Goal: Task Accomplishment & Management: Use online tool/utility

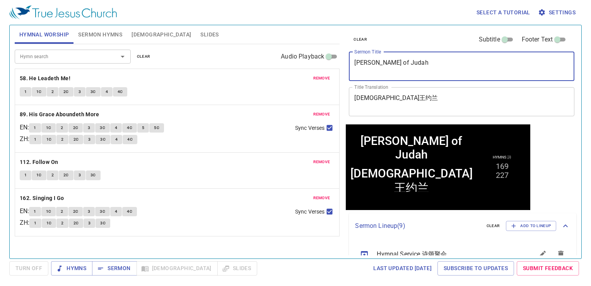
drag, startPoint x: 427, startPoint y: 61, endPoint x: 356, endPoint y: 60, distance: 70.5
click at [356, 60] on textarea "King Jehoram of Judah" at bounding box center [462, 66] width 215 height 15
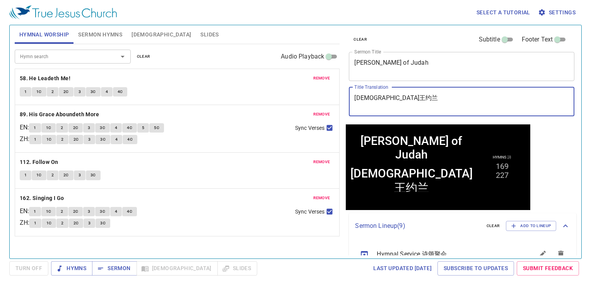
drag, startPoint x: 396, startPoint y: 97, endPoint x: 399, endPoint y: 101, distance: 5.2
click at [396, 97] on textarea "犹大王约兰" at bounding box center [462, 101] width 215 height 15
drag, startPoint x: 399, startPoint y: 101, endPoint x: 346, endPoint y: 106, distance: 53.7
click at [347, 106] on div "clear Subtitle Footer Text Sermon Title King Jehoram of Judah x Sermon Title Ti…" at bounding box center [461, 74] width 231 height 99
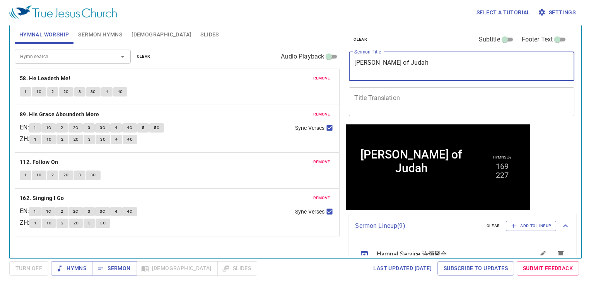
click at [430, 61] on textarea "King Jehoram of Judah" at bounding box center [462, 66] width 215 height 15
drag, startPoint x: 430, startPoint y: 61, endPoint x: 361, endPoint y: 72, distance: 70.2
click at [361, 72] on textarea "King Jehoram of Judah" at bounding box center [462, 66] width 215 height 15
click at [421, 61] on textarea "King Jehoram of Judah" at bounding box center [462, 66] width 215 height 15
click at [426, 65] on textarea "King Jehoram of Judah" at bounding box center [462, 66] width 215 height 15
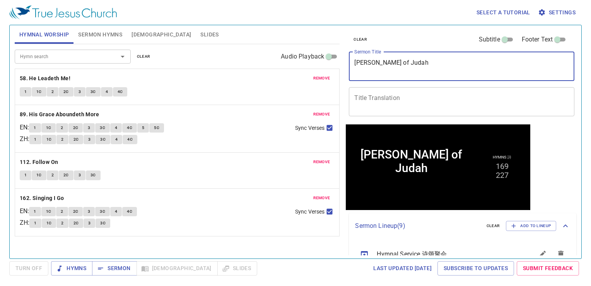
drag, startPoint x: 427, startPoint y: 65, endPoint x: 352, endPoint y: 75, distance: 75.8
click at [352, 75] on div "King Jehoram of Judah x Sermon Title" at bounding box center [462, 66] width 226 height 29
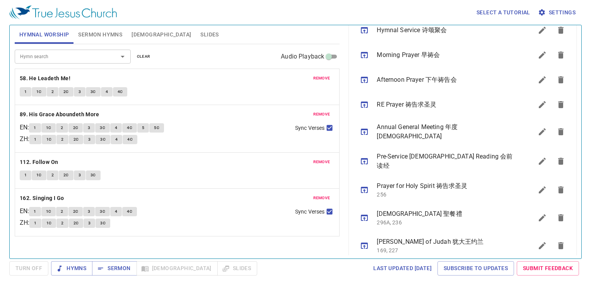
scroll to position [225, 0]
click at [559, 241] on icon "sermon lineup list" at bounding box center [561, 244] width 5 height 7
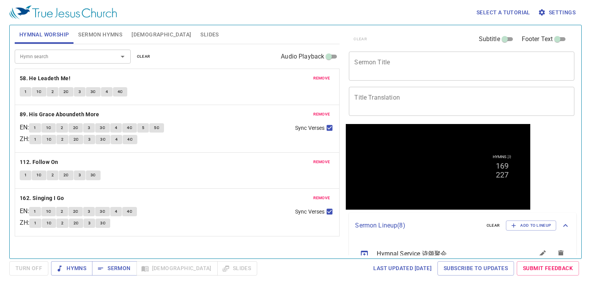
scroll to position [0, 0]
click at [328, 75] on span "remove" at bounding box center [322, 78] width 17 height 7
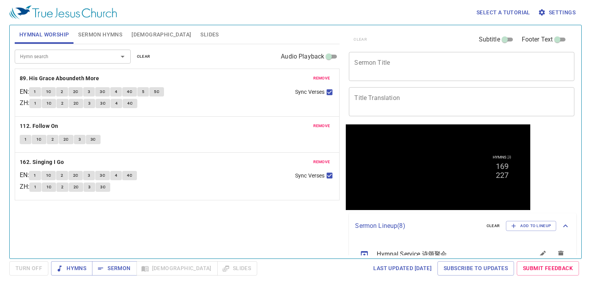
click at [328, 75] on span "remove" at bounding box center [322, 78] width 17 height 7
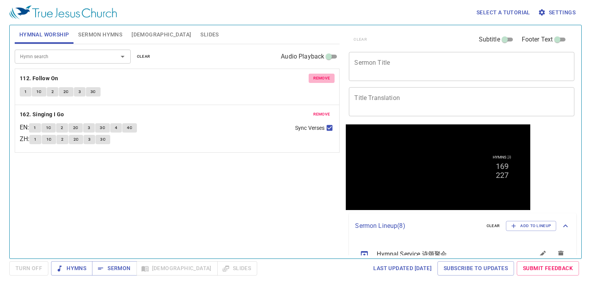
click at [328, 75] on span "remove" at bounding box center [322, 78] width 17 height 7
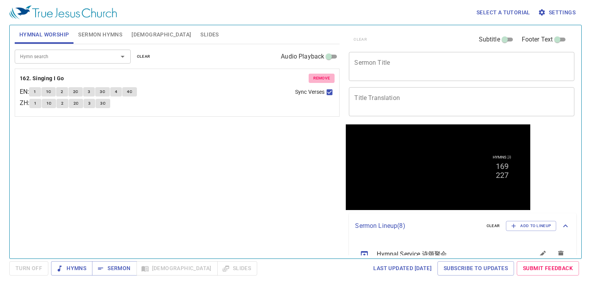
click at [329, 75] on span "remove" at bounding box center [322, 78] width 17 height 7
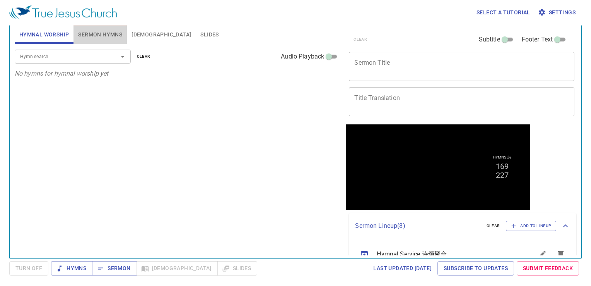
click at [110, 34] on span "Sermon Hymns" at bounding box center [100, 35] width 44 height 10
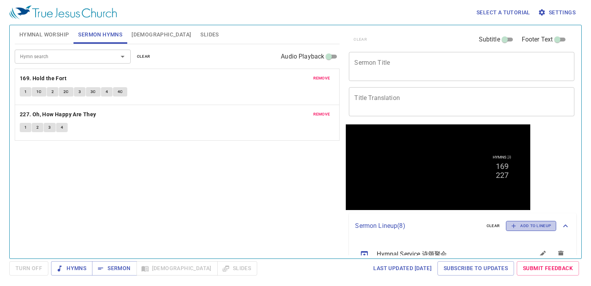
click at [531, 222] on span "Add to Lineup" at bounding box center [531, 225] width 40 height 7
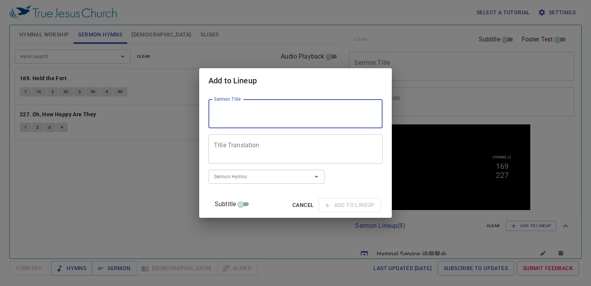
click at [291, 111] on textarea "Sermon Title" at bounding box center [295, 113] width 163 height 15
type textarea "Mission of the [DEMOGRAPHIC_DATA]"
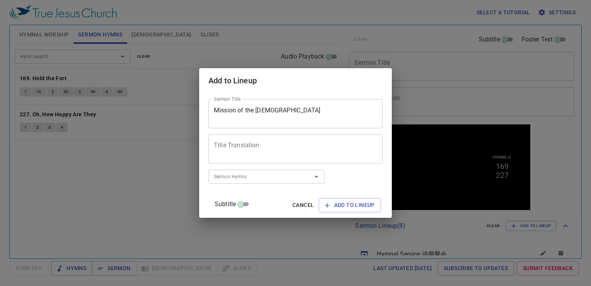
click at [281, 156] on div "Title Translation" at bounding box center [296, 148] width 174 height 29
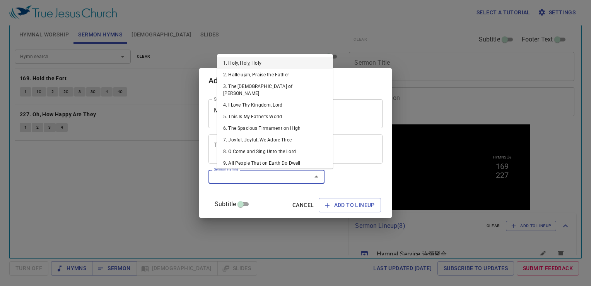
click at [255, 180] on input "Sermon Hymns" at bounding box center [255, 176] width 89 height 9
type input "368"
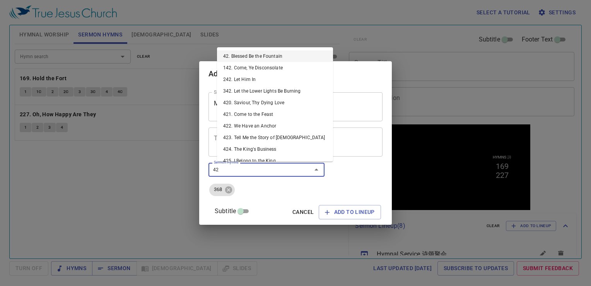
type input "427"
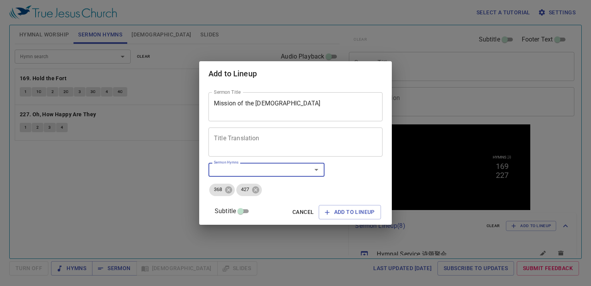
click at [256, 143] on textarea "Title Translation" at bounding box center [295, 142] width 163 height 15
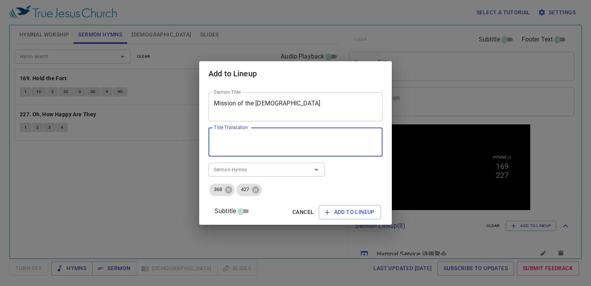
paste textarea "教会的使命(一)"
type textarea "[DEMOGRAPHIC_DATA]的使命"
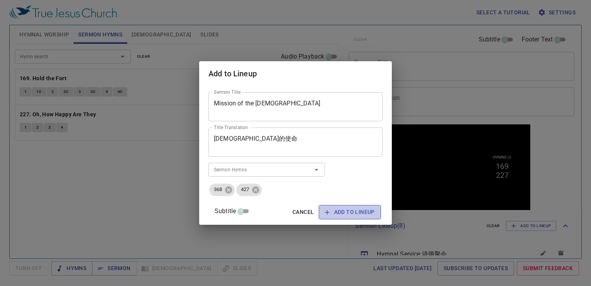
click at [351, 214] on span "Add to Lineup" at bounding box center [350, 212] width 50 height 10
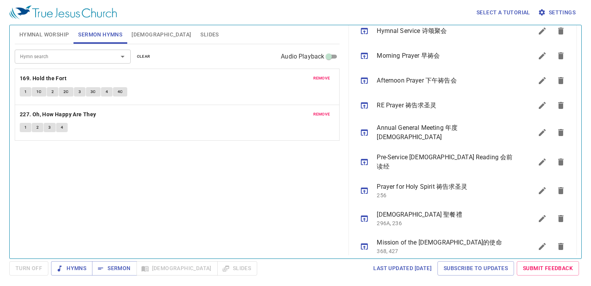
scroll to position [225, 0]
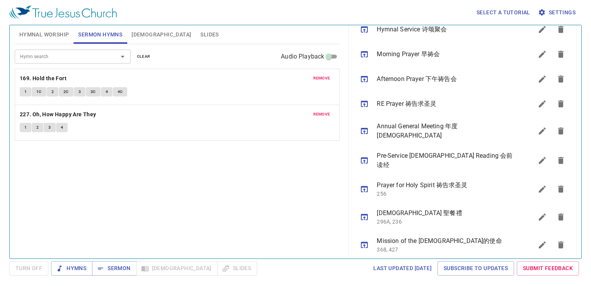
click at [367, 240] on icon "sermon lineup list" at bounding box center [364, 244] width 9 height 9
drag, startPoint x: 165, startPoint y: 32, endPoint x: 180, endPoint y: 65, distance: 36.6
click at [201, 33] on span "Slides" at bounding box center [210, 35] width 18 height 10
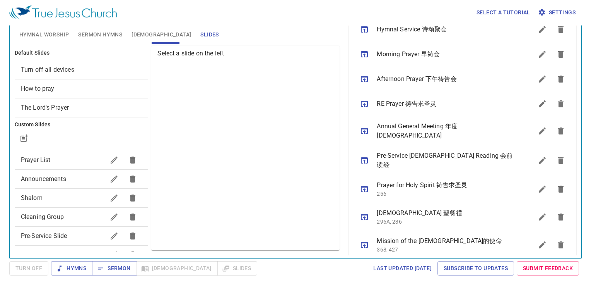
click at [54, 160] on span "Prayer List" at bounding box center [63, 159] width 84 height 9
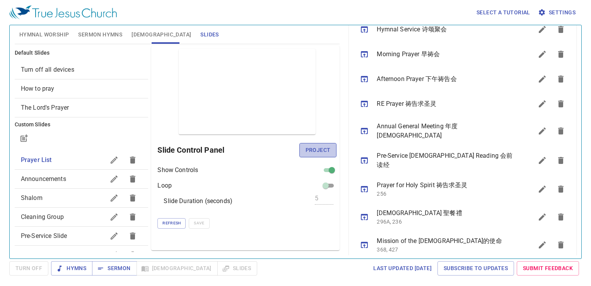
click at [330, 151] on span "Project" at bounding box center [318, 150] width 25 height 10
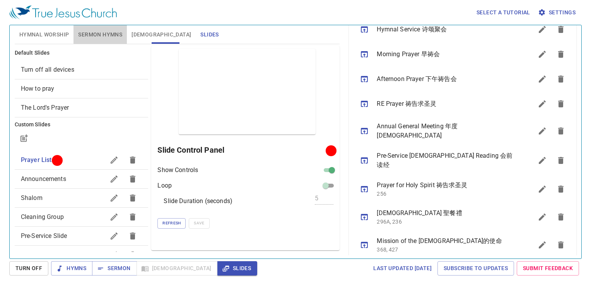
drag, startPoint x: 110, startPoint y: 31, endPoint x: 114, endPoint y: 63, distance: 32.8
click at [109, 31] on span "Sermon Hymns" at bounding box center [100, 35] width 44 height 10
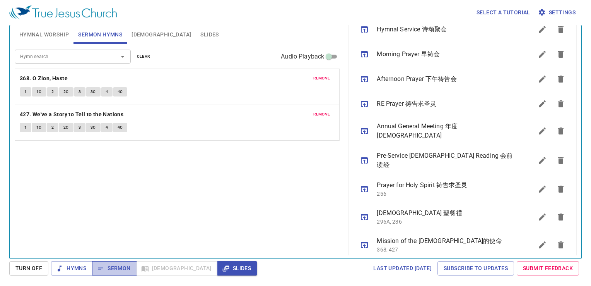
click at [110, 267] on span "Sermon" at bounding box center [114, 268] width 32 height 10
click at [47, 35] on span "Hymnal Worship" at bounding box center [44, 35] width 50 height 10
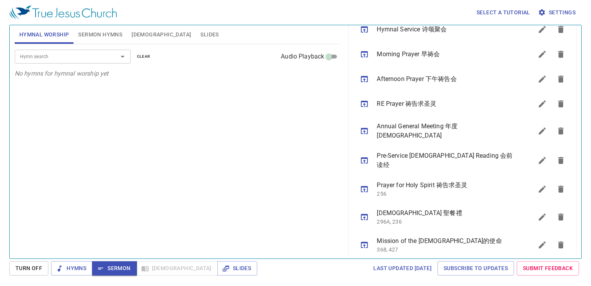
click at [92, 60] on div "Hymn search" at bounding box center [73, 57] width 116 height 14
click at [168, 119] on div "Hymn search Hymn search clear Audio Playback No hymns for hymnal worship yet" at bounding box center [178, 147] width 326 height 207
click at [110, 36] on span "Sermon Hymns" at bounding box center [100, 35] width 44 height 10
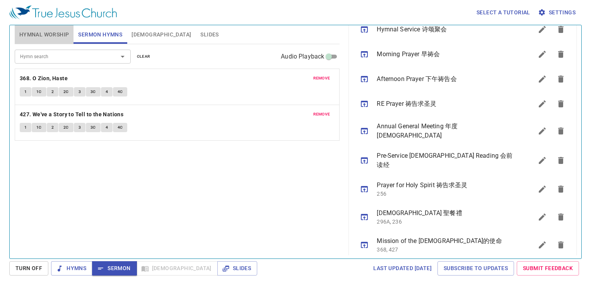
click at [45, 38] on span "Hymnal Worship" at bounding box center [44, 35] width 50 height 10
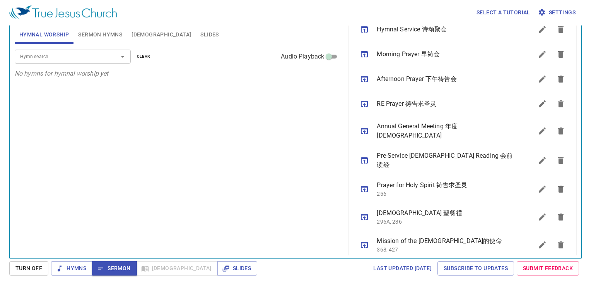
click at [195, 122] on div "Hymn search Hymn search clear Audio Playback No hymns for hymnal worship yet" at bounding box center [178, 147] width 326 height 207
click at [201, 30] on span "Slides" at bounding box center [210, 35] width 18 height 10
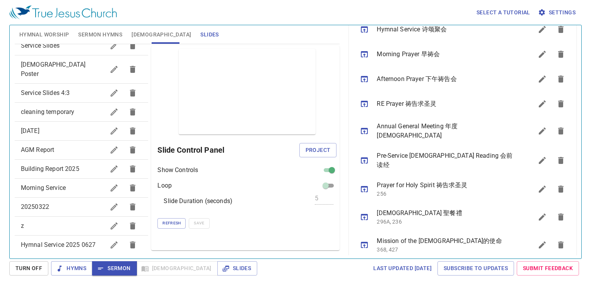
scroll to position [210, 0]
click at [111, 202] on icon "button" at bounding box center [114, 205] width 7 height 7
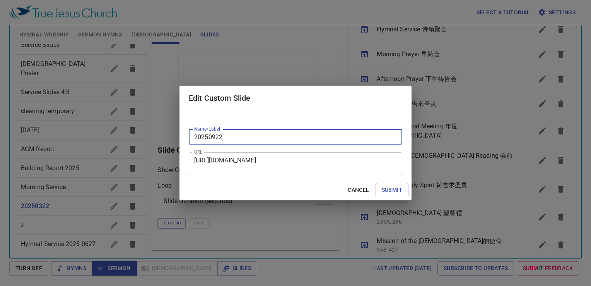
type input "20250922"
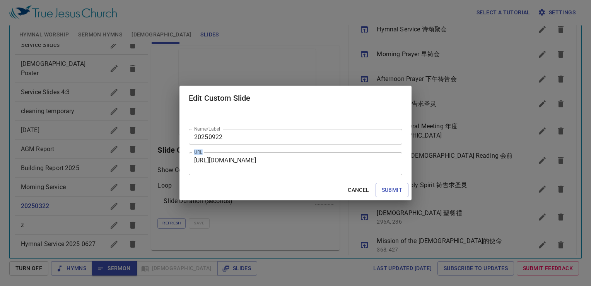
drag, startPoint x: 249, startPoint y: 168, endPoint x: 169, endPoint y: 170, distance: 80.5
click at [169, 170] on div "Edit Custom Slide Name/Label 20250922 Name/Label URL https://docs.google.com/pr…" at bounding box center [295, 143] width 591 height 286
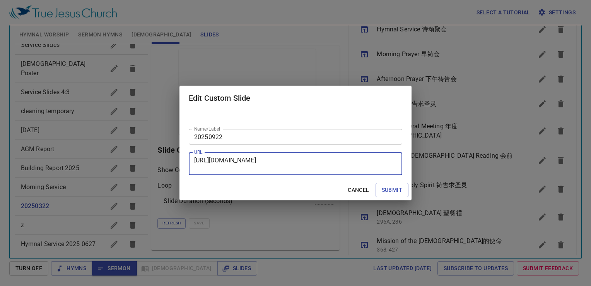
drag, startPoint x: 262, startPoint y: 162, endPoint x: 257, endPoint y: 169, distance: 8.5
click at [262, 163] on textarea "https://docs.google.com/presentation/d/1C0MhRgkGyfLNLqd_xbz23B47QXx8BI_B/edit?u…" at bounding box center [295, 163] width 203 height 15
drag, startPoint x: 257, startPoint y: 170, endPoint x: 189, endPoint y: 165, distance: 68.7
click at [172, 159] on div "Edit Custom Slide Name/Label 20250922 Name/Label URL https://docs.google.com/pr…" at bounding box center [295, 143] width 591 height 286
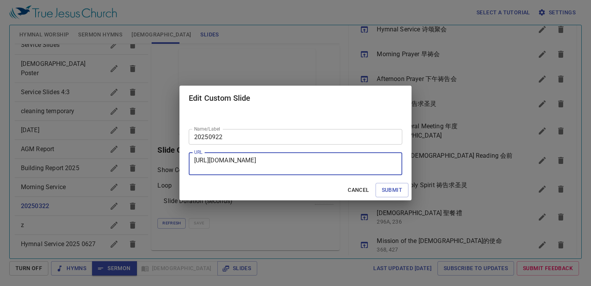
paste textarea "K_QQTffWhZfphf8P02ro_dY40k7IGQaA/edit?usp=drive_link&ouid=101598754067008251890…"
type textarea "https://docs.google.com/presentation/d/1K_QQTffWhZfphf8P02ro_dY40k7IGQaA/edit?u…"
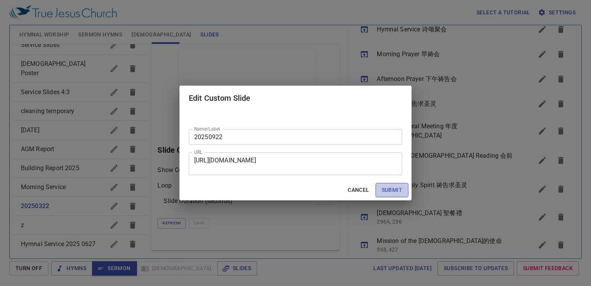
click at [396, 187] on span "Submit" at bounding box center [392, 190] width 21 height 10
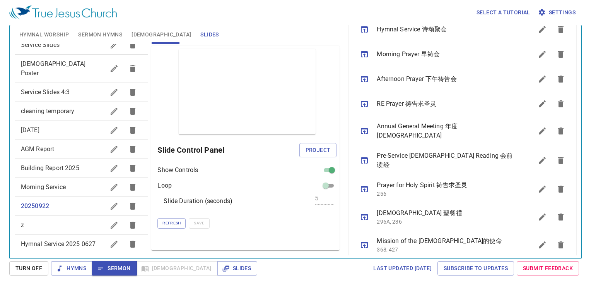
click at [178, 230] on div "Preview Only Slide Control Panel Project Show Controls Loop Slide Duration (sec…" at bounding box center [245, 148] width 189 height 204
click at [178, 224] on span "Refresh" at bounding box center [172, 222] width 18 height 7
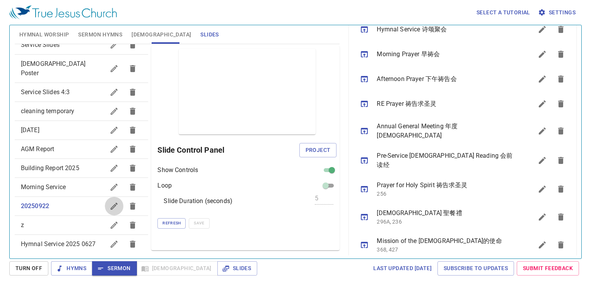
click at [111, 202] on icon "button" at bounding box center [114, 205] width 7 height 7
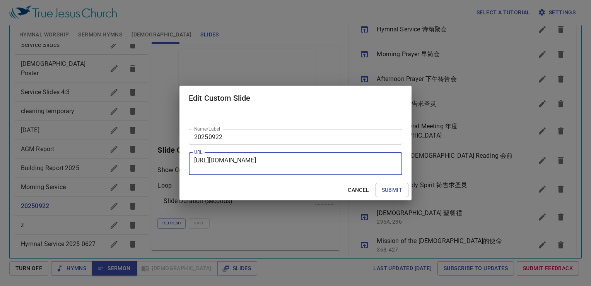
scroll to position [14, 0]
drag, startPoint x: 254, startPoint y: 170, endPoint x: 187, endPoint y: 176, distance: 66.8
click at [148, 172] on div "Edit Custom Slide Name/Label 20250922 Name/Label URL https://docs.google.com/pr…" at bounding box center [295, 143] width 591 height 286
click at [242, 158] on textarea "https://docs.google.com/presentation/d/1K_QQTffWhZfphf8P02ro_dY40k7IGQaA/edit?u…" at bounding box center [295, 163] width 203 height 15
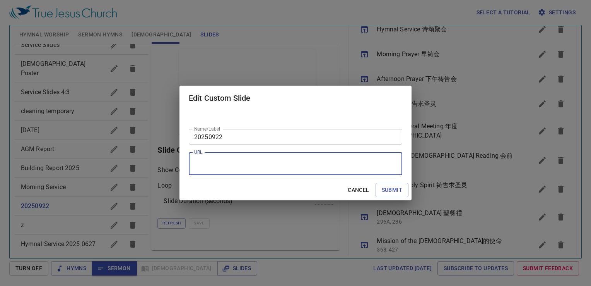
paste textarea "https://docs.google.com/presentation/d/1K_QQTffWhZfphf8P02ro_dY40k7IGQaA/edit?u…"
type textarea "https://docs.google.com/presentation/d/1K_QQTffWhZfphf8P02ro_dY40k7IGQaA/edit?u…"
click at [398, 191] on span "Submit" at bounding box center [392, 190] width 21 height 10
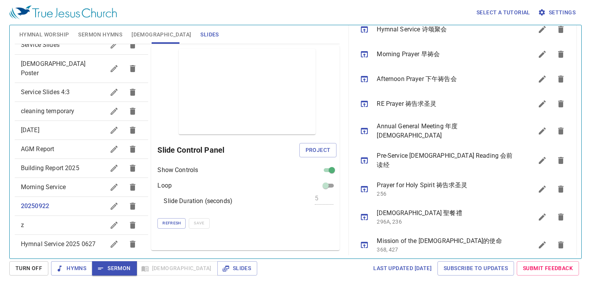
scroll to position [0, 0]
click at [173, 224] on span "Refresh" at bounding box center [172, 222] width 18 height 7
click at [319, 149] on span "Project" at bounding box center [318, 150] width 25 height 10
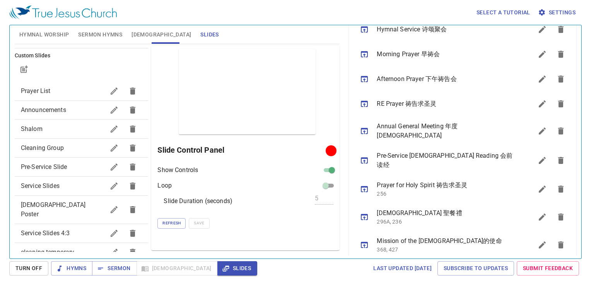
scroll to position [55, 0]
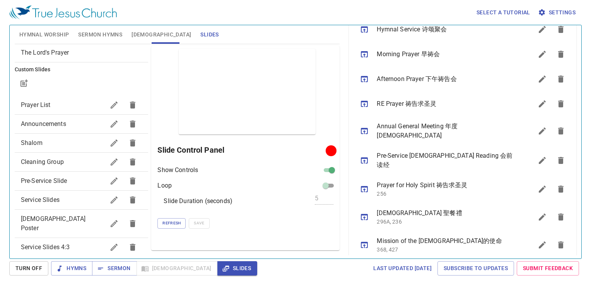
drag, startPoint x: 50, startPoint y: 105, endPoint x: 74, endPoint y: 103, distance: 24.0
click at [50, 104] on span "Prayer List" at bounding box center [36, 104] width 30 height 7
click at [308, 147] on span "Project" at bounding box center [318, 150] width 25 height 10
click at [87, 36] on span "Sermon Hymns" at bounding box center [100, 35] width 44 height 10
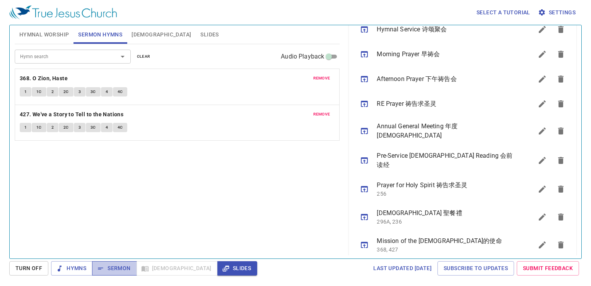
click at [113, 266] on span "Sermon" at bounding box center [114, 268] width 32 height 10
click at [226, 161] on div "Hymn search Hymn search clear Audio Playback remove 368. O Zion, Haste 1 1C 2 2…" at bounding box center [178, 147] width 326 height 207
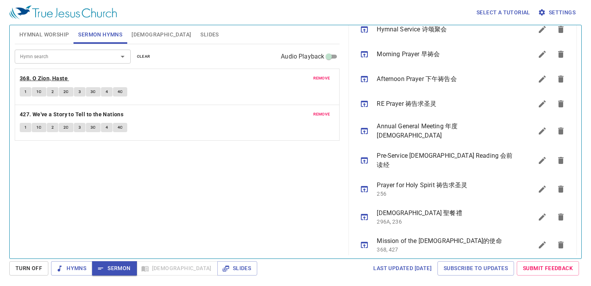
click at [53, 78] on b "368. O Zion, Haste" at bounding box center [44, 79] width 48 height 10
click at [49, 36] on span "Hymnal Worship" at bounding box center [44, 35] width 50 height 10
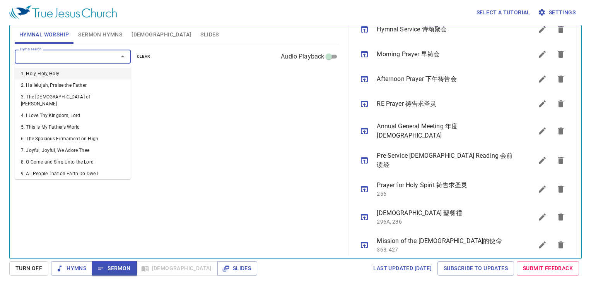
click at [62, 58] on input "Hymn search" at bounding box center [61, 56] width 89 height 9
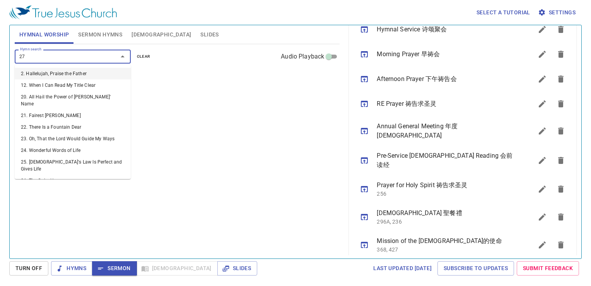
type input "278"
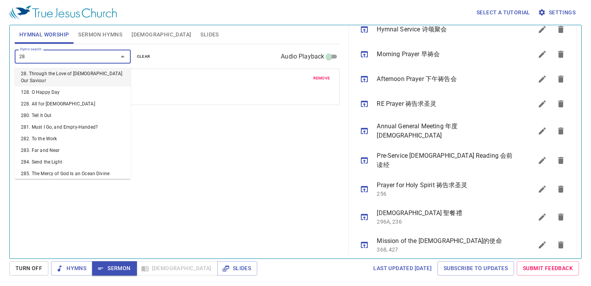
type input "280"
type input "281"
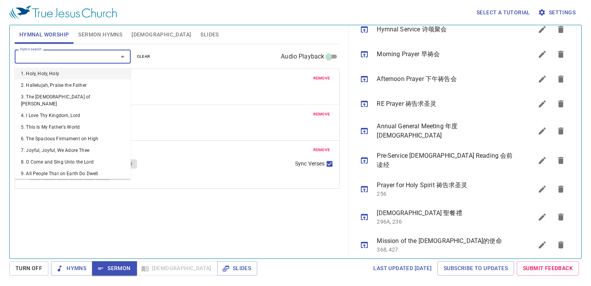
click at [89, 58] on input "Hymn search" at bounding box center [61, 56] width 89 height 9
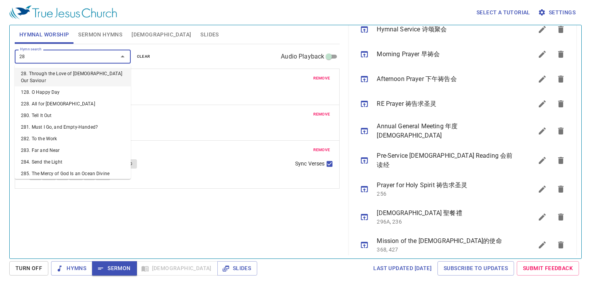
type input "287"
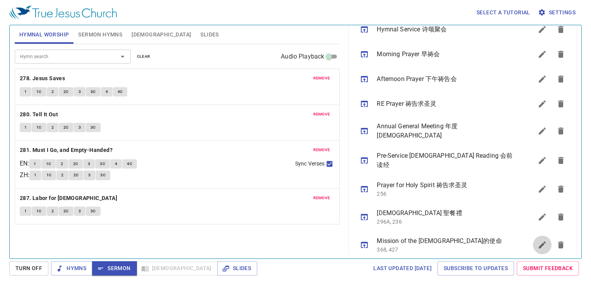
click at [538, 240] on icon "sermon lineup list" at bounding box center [542, 244] width 9 height 9
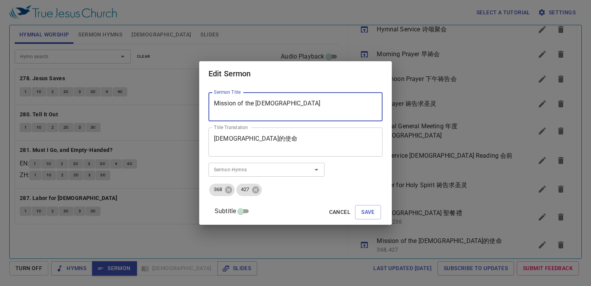
drag, startPoint x: 291, startPoint y: 101, endPoint x: 209, endPoint y: 123, distance: 85.2
click at [196, 112] on div "Edit Sermon Sermon Title Mission of the Church Sermon Title Title Translation 教…" at bounding box center [295, 143] width 591 height 286
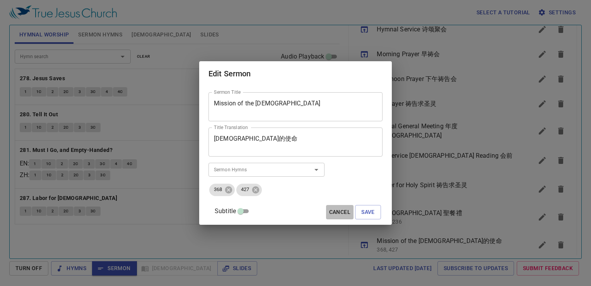
click at [329, 214] on span "Cancel" at bounding box center [339, 212] width 21 height 10
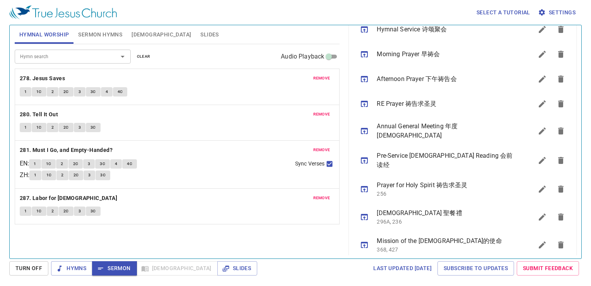
click at [163, 87] on div "1 1C 2 2C 3 3C 4 4C" at bounding box center [177, 92] width 315 height 11
click at [108, 31] on span "Sermon Hymns" at bounding box center [100, 35] width 44 height 10
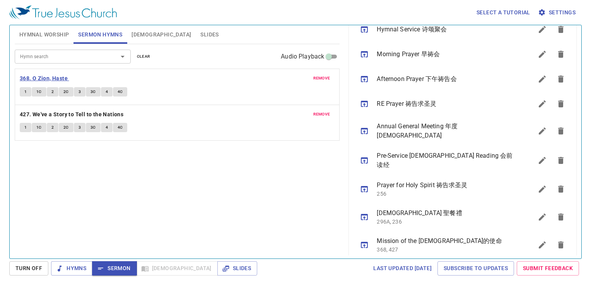
click at [60, 78] on b "368. O Zion, Haste" at bounding box center [44, 79] width 48 height 10
click at [120, 78] on p "368. O Zion, Haste" at bounding box center [177, 79] width 315 height 10
click at [240, 127] on div "1 1C 2 2C 3 3C 4 4C" at bounding box center [177, 128] width 315 height 11
click at [68, 35] on span "Hymnal Worship" at bounding box center [44, 35] width 50 height 10
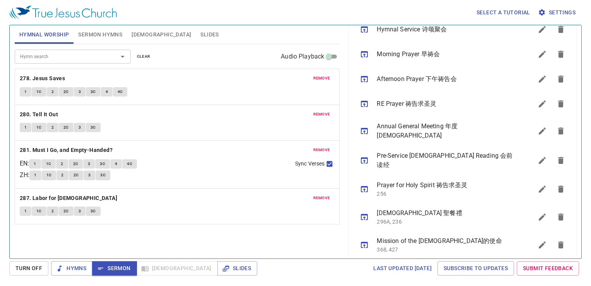
click at [172, 236] on div "Hymn search Hymn search clear Audio Playback remove 278. Jesus Saves 1 1C 2 2C …" at bounding box center [178, 147] width 326 height 207
click at [201, 36] on span "Slides" at bounding box center [210, 35] width 18 height 10
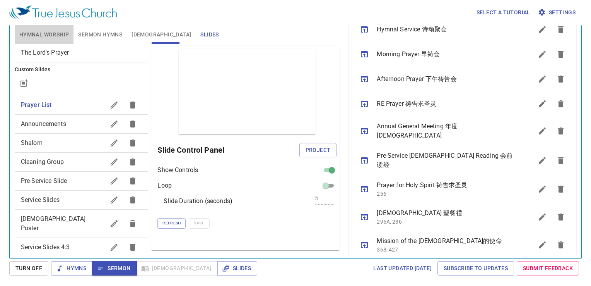
click at [36, 33] on span "Hymnal Worship" at bounding box center [44, 35] width 50 height 10
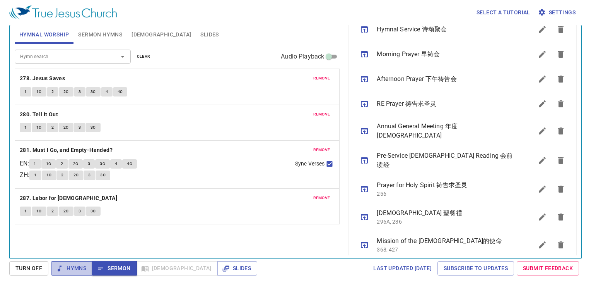
click at [81, 268] on span "Hymns" at bounding box center [71, 268] width 29 height 10
click at [57, 75] on b "278. Jesus Saves" at bounding box center [42, 79] width 45 height 10
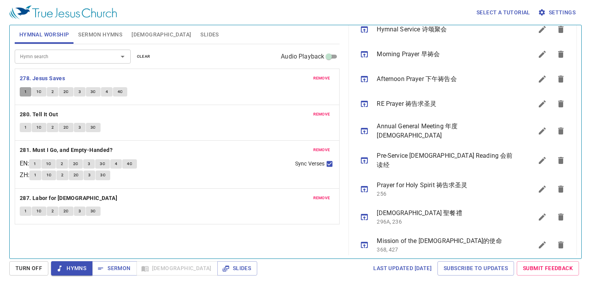
click at [29, 93] on button "1" at bounding box center [26, 91] width 12 height 9
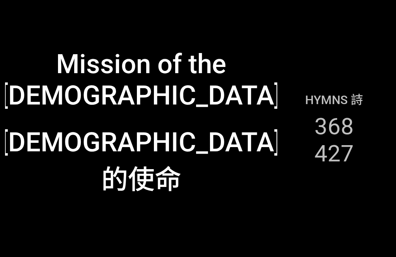
drag, startPoint x: 336, startPoint y: 216, endPoint x: 342, endPoint y: 220, distance: 6.9
click at [309, 219] on div "Hymns 詩 368 427" at bounding box center [335, 128] width 114 height 247
click at [309, 242] on div "Hymns 詩 368 427" at bounding box center [335, 128] width 114 height 247
drag, startPoint x: 334, startPoint y: 219, endPoint x: 338, endPoint y: 232, distance: 13.7
click at [309, 232] on div "Hymns 詩 368 427" at bounding box center [335, 128] width 114 height 247
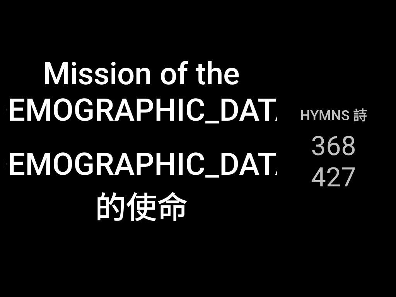
click at [309, 235] on div "Hymns 詩 368 427" at bounding box center [334, 149] width 113 height 286
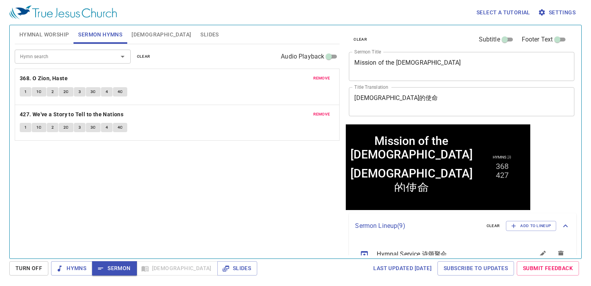
scroll to position [225, 0]
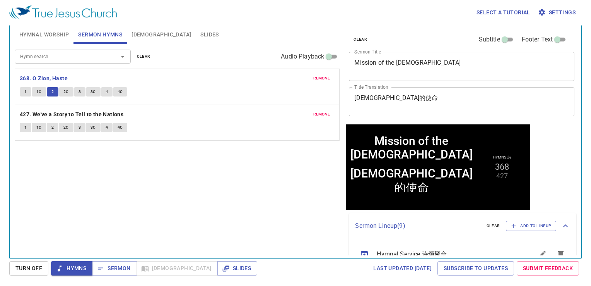
scroll to position [225, 0]
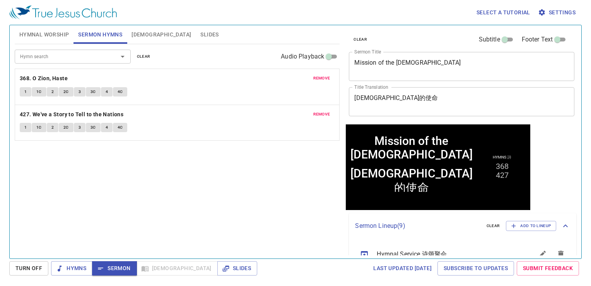
scroll to position [225, 0]
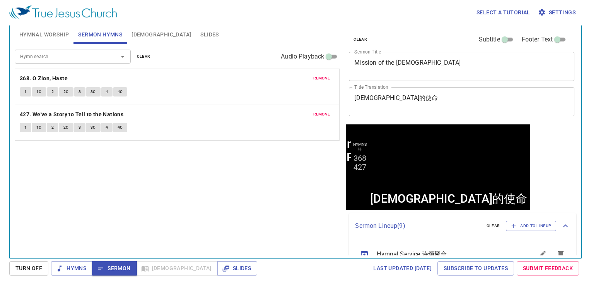
scroll to position [225, 0]
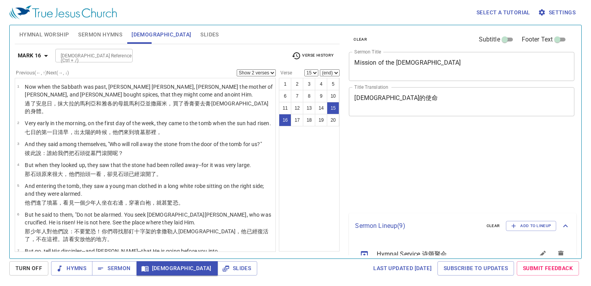
select select "2"
select select "15"
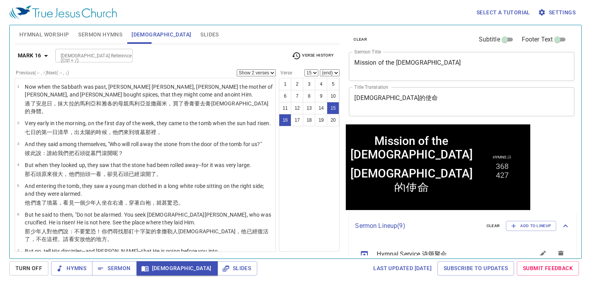
click at [331, 168] on div "1 2 3 4 5 6 7 8 9 10 11 12 13 14 15 16 17 18 19 20" at bounding box center [309, 164] width 61 height 173
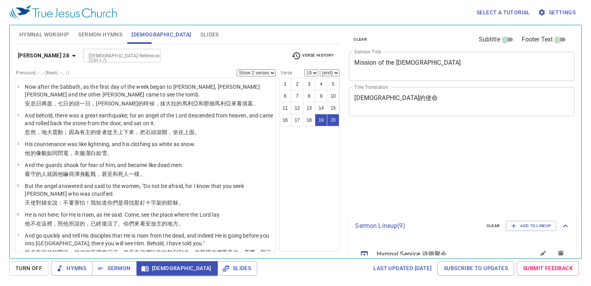
select select "2"
select select "19"
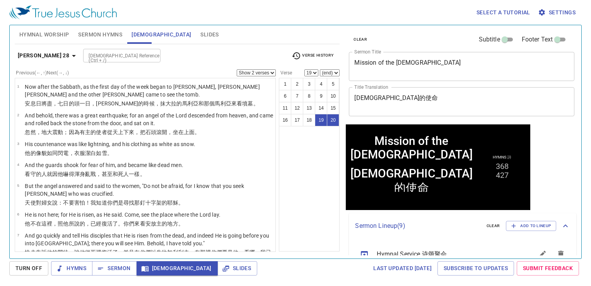
scroll to position [225, 0]
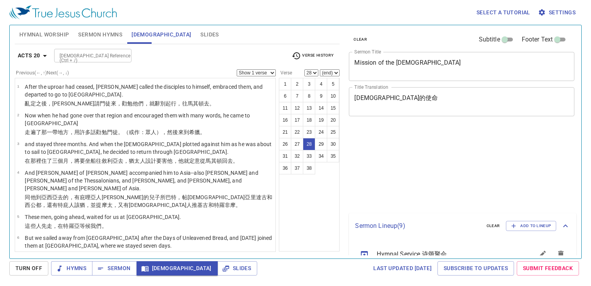
select select "28"
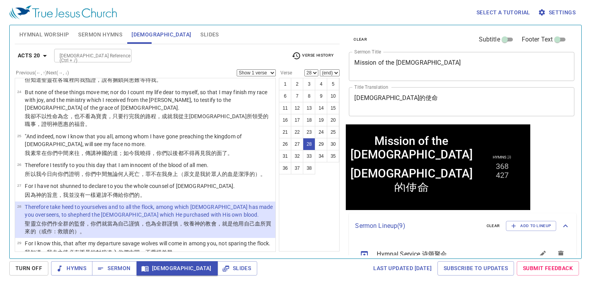
scroll to position [225, 0]
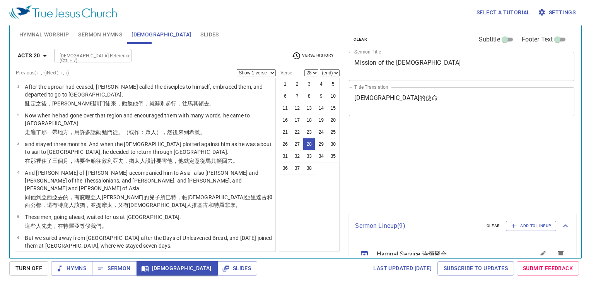
select select "28"
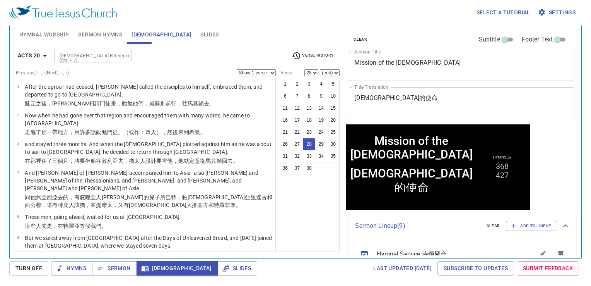
scroll to position [225, 0]
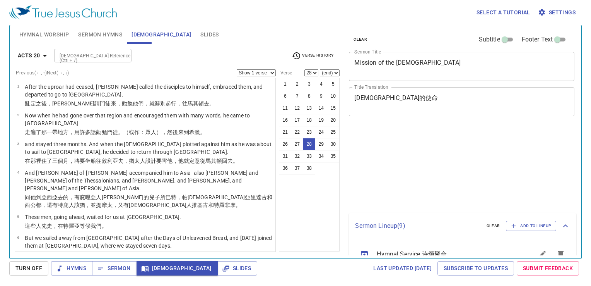
select select "28"
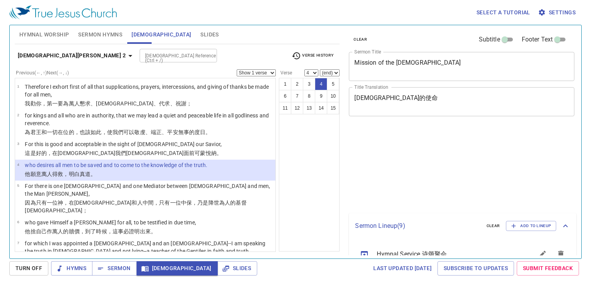
select select "4"
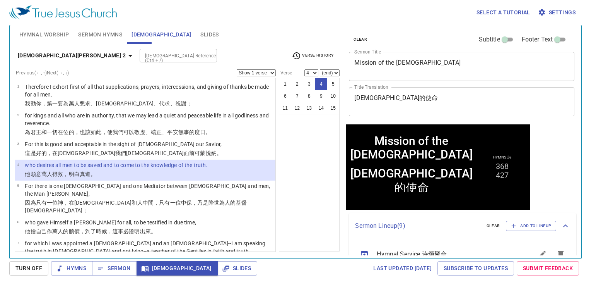
scroll to position [225, 0]
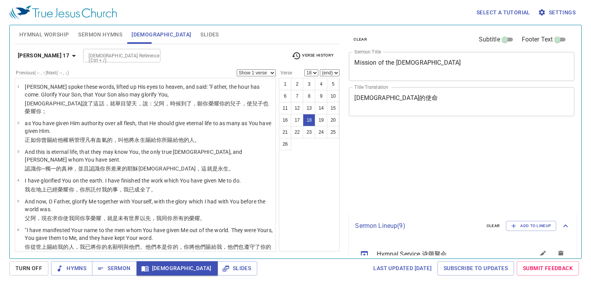
select select "18"
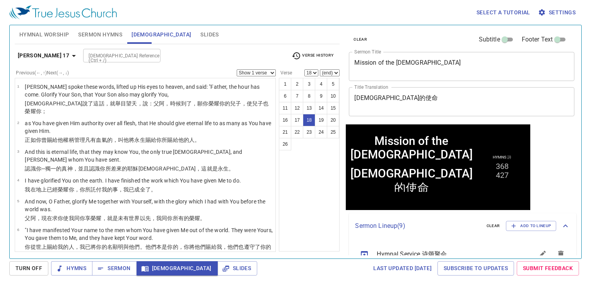
scroll to position [225, 0]
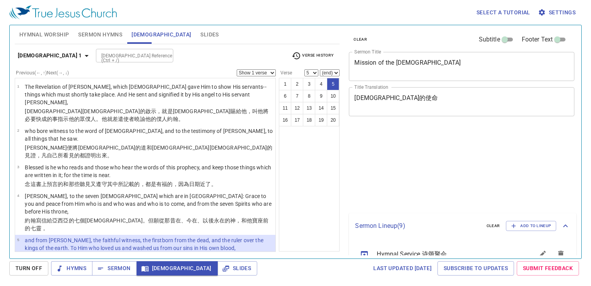
select select "5"
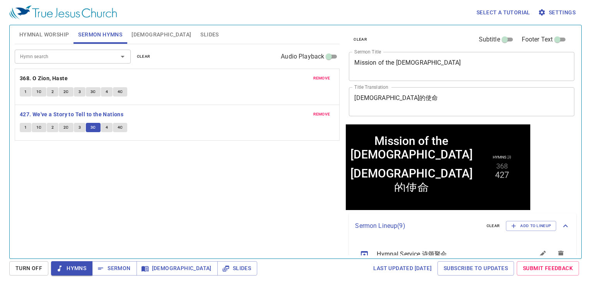
scroll to position [225, 0]
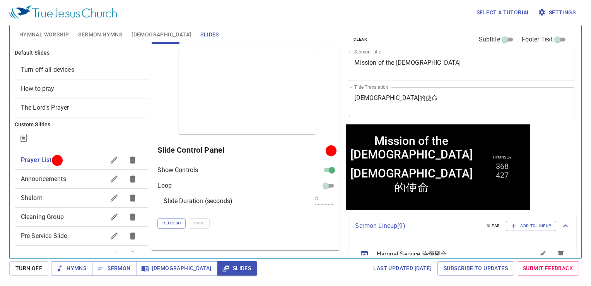
scroll to position [225, 0]
